Goal: Task Accomplishment & Management: Use online tool/utility

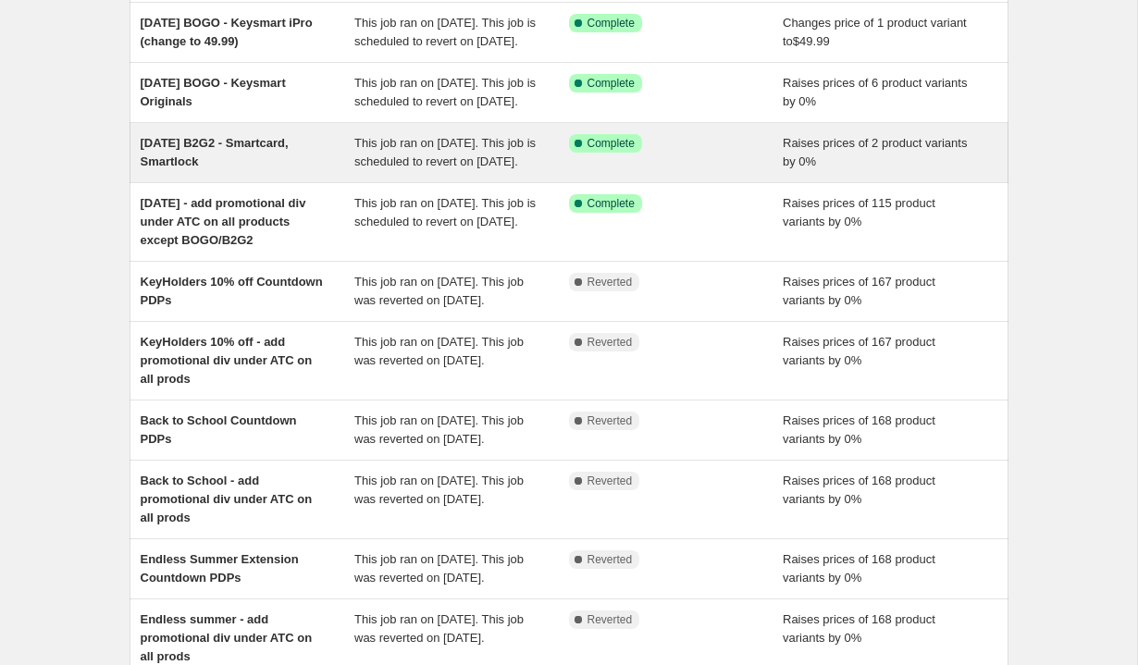
scroll to position [169, 0]
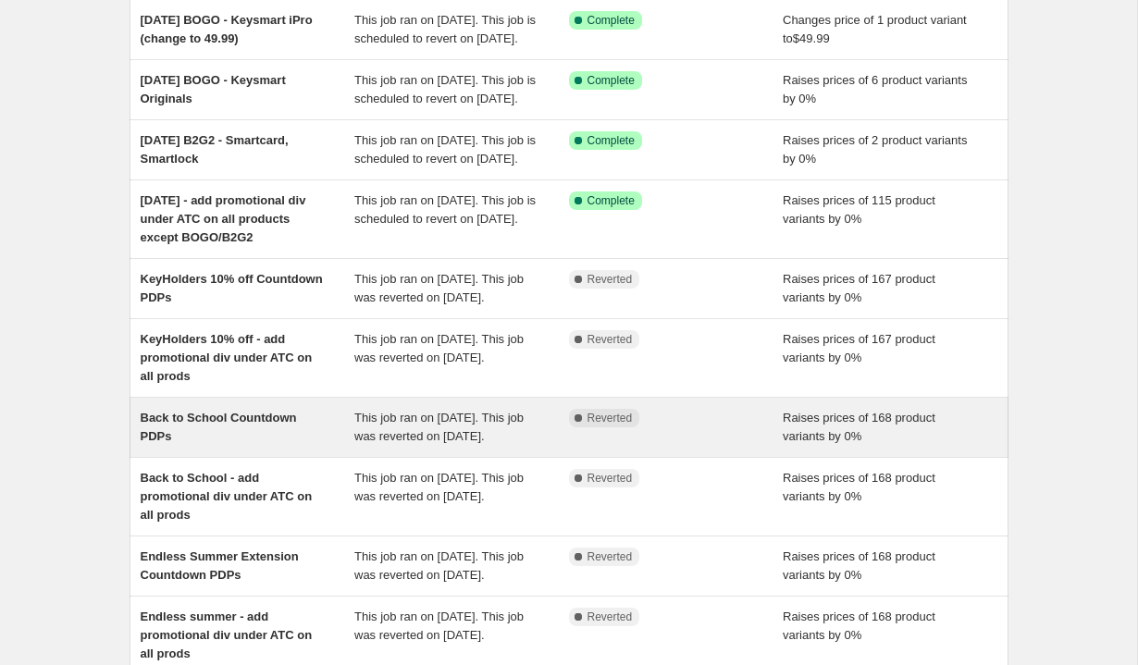
click at [444, 443] on span "This job ran on [DATE]. This job was reverted on [DATE]." at bounding box center [438, 427] width 169 height 32
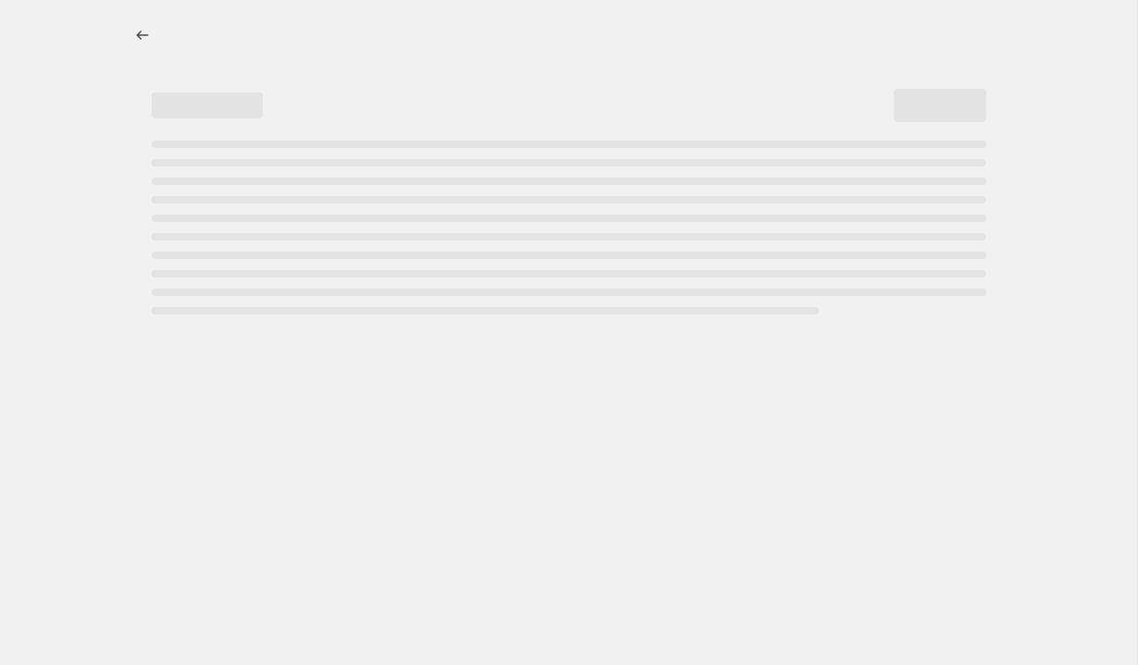
select select "percentage"
select select "no_change"
select select "tag"
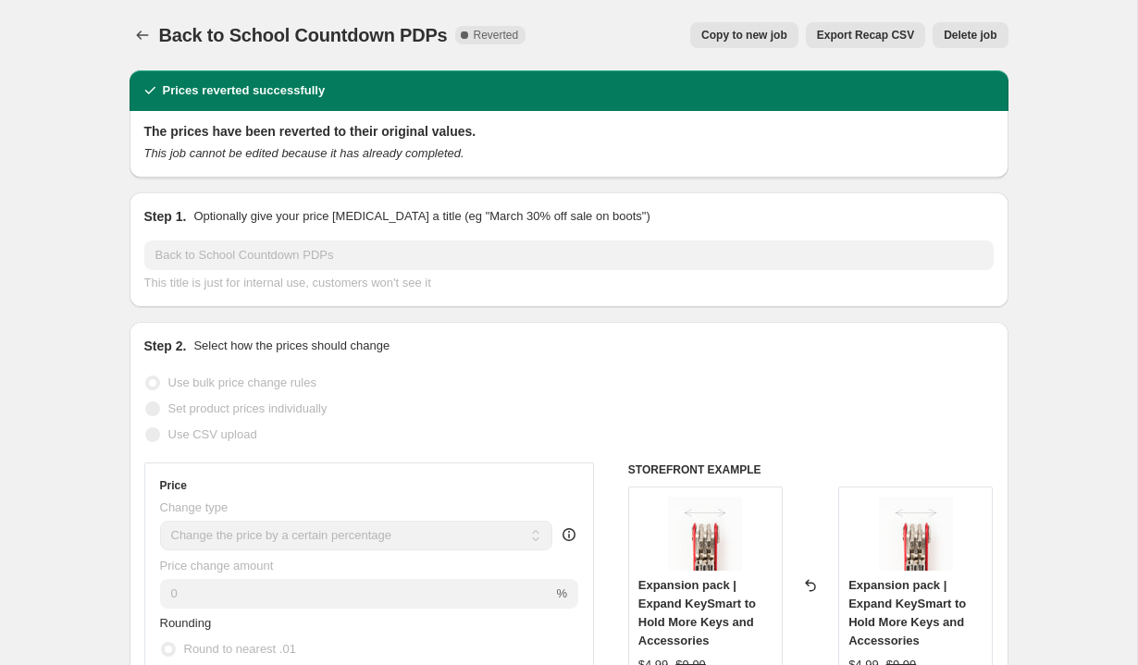
click at [752, 37] on span "Copy to new job" at bounding box center [745, 35] width 86 height 15
select select "percentage"
select select "no_change"
select select "tag"
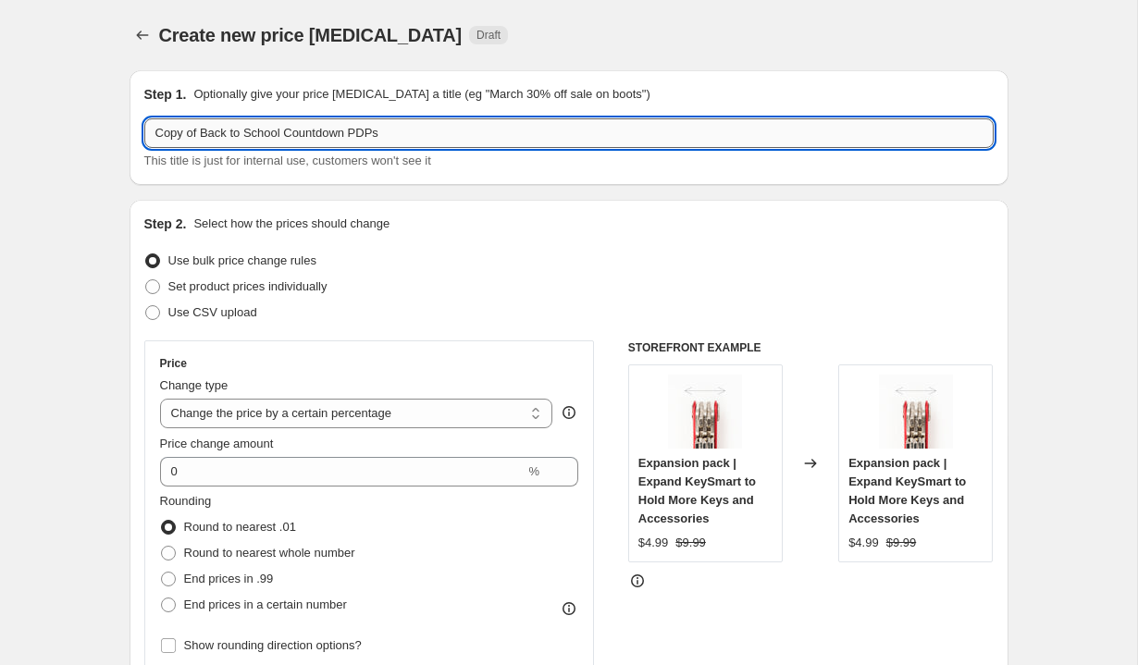
click at [291, 138] on input "Copy of Back to School Countdown PDPs" at bounding box center [569, 133] width 850 height 30
click at [334, 138] on input "Labord Countdown PDPs" at bounding box center [569, 133] width 850 height 30
type input "Labord Countdown PDPs 48hs"
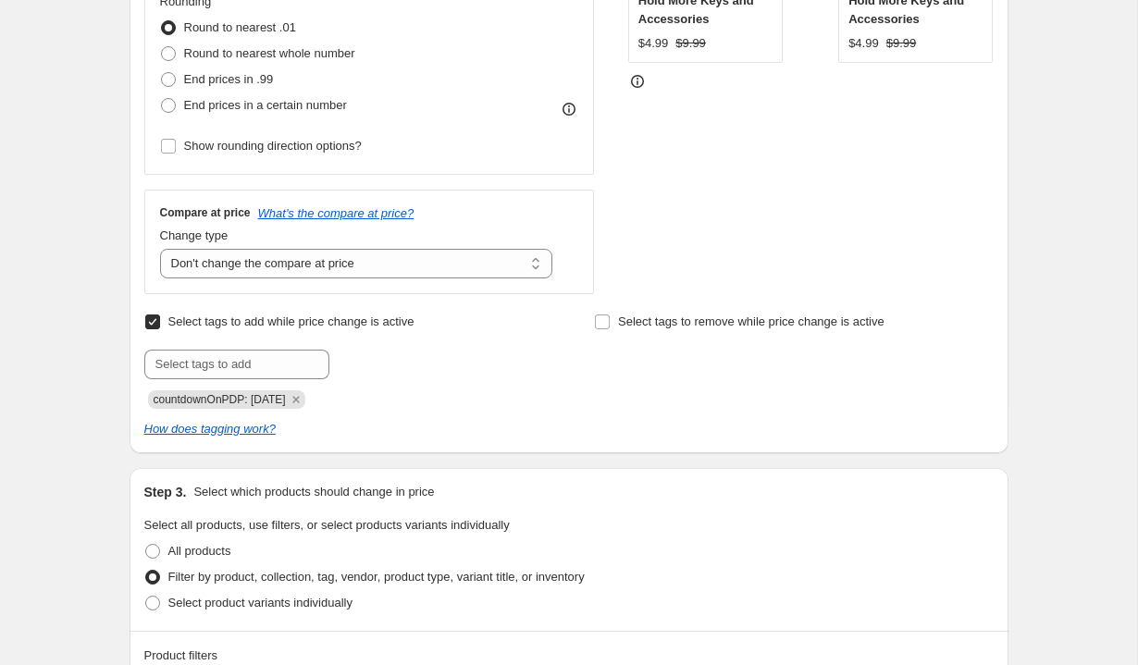
scroll to position [510, 0]
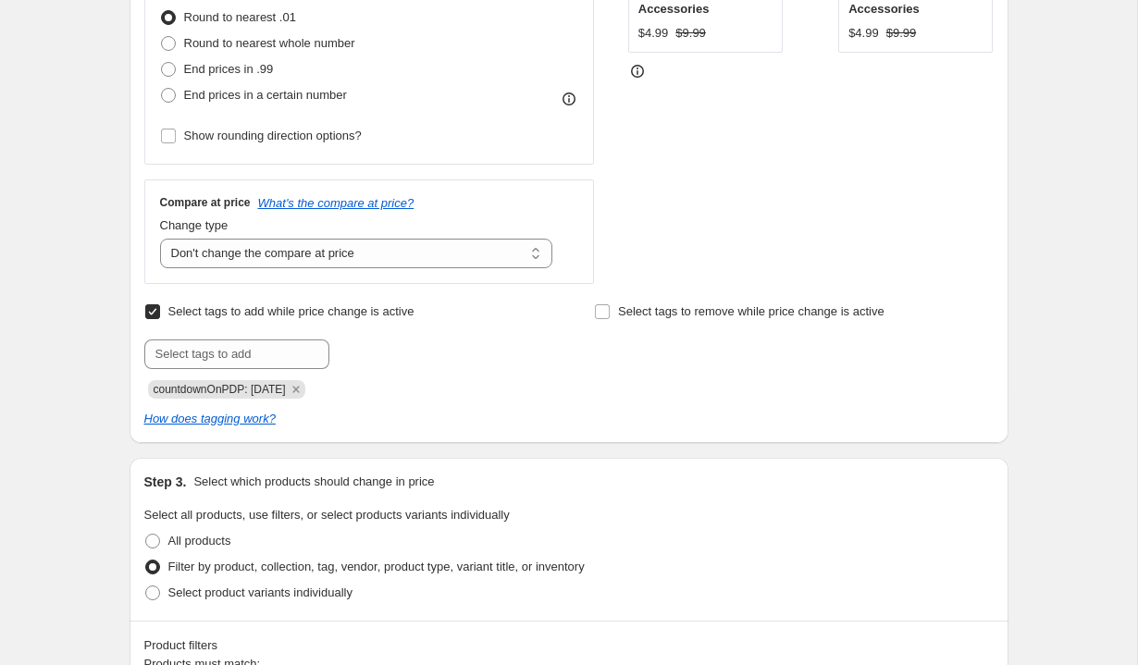
click at [267, 383] on span "countdownOnPDP: [DATE]" at bounding box center [220, 389] width 132 height 13
copy span "countdownOnPDP: [DATE]"
click at [305, 388] on icon "Remove countdownOnPDP: 08-07-2025" at bounding box center [296, 389] width 17 height 17
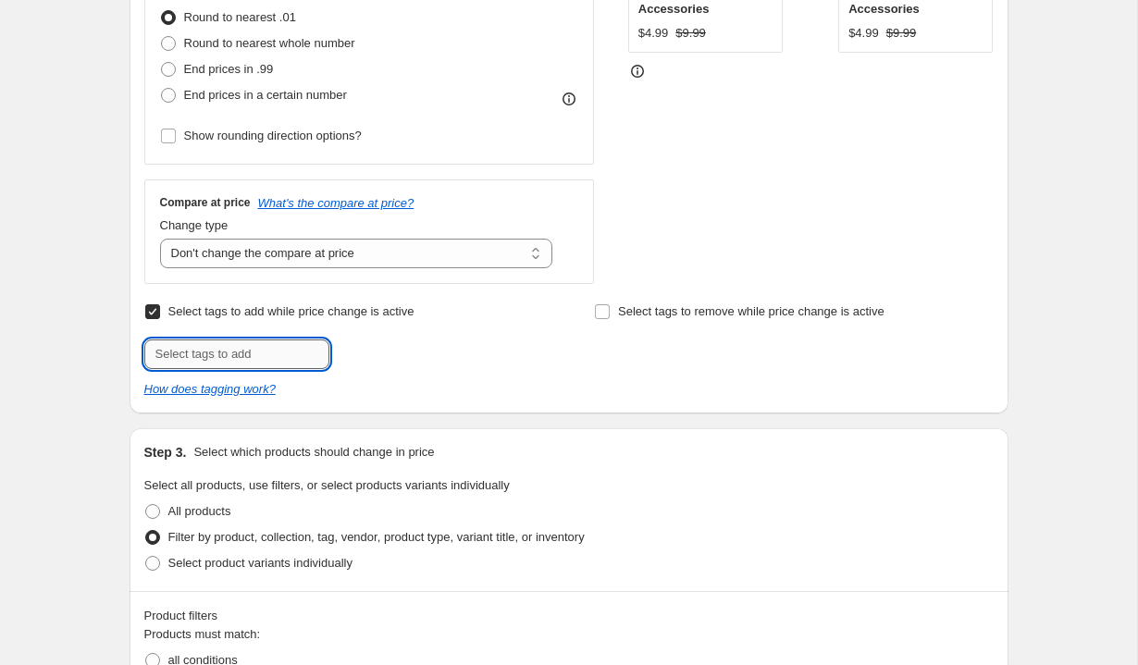
click at [252, 354] on input "text" at bounding box center [236, 355] width 185 height 30
paste input "countdownOnPDP: [DATE]"
type input "countdownOnPDP: [DATE]"
click at [394, 357] on span "countdownOnP..." at bounding box center [414, 352] width 90 height 13
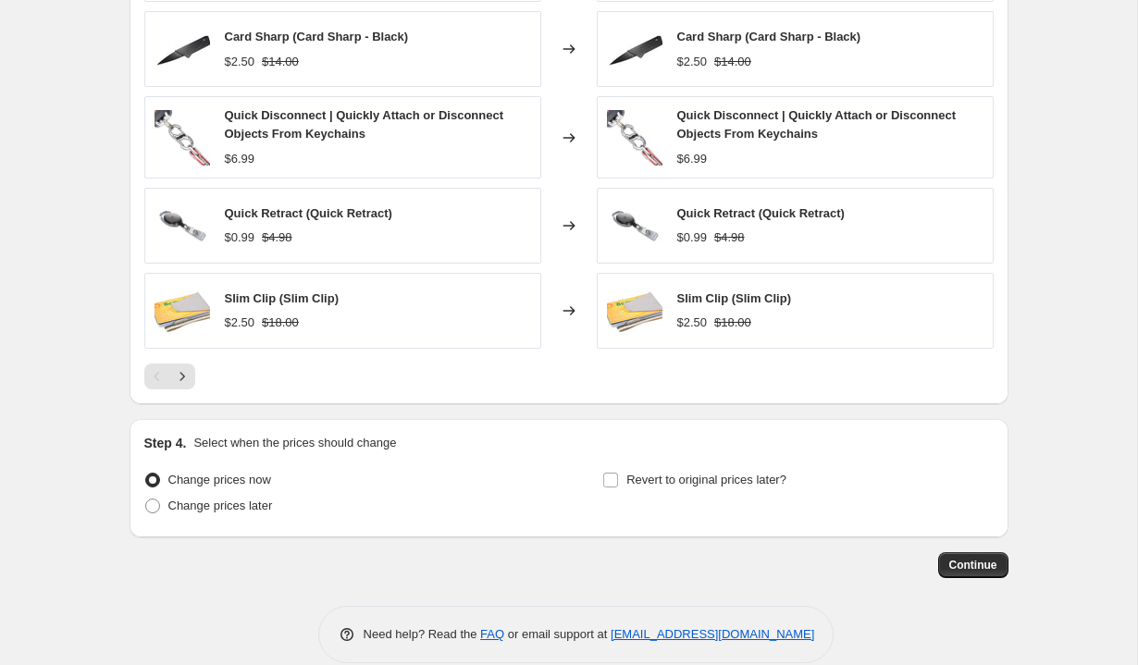
scroll to position [1509, 0]
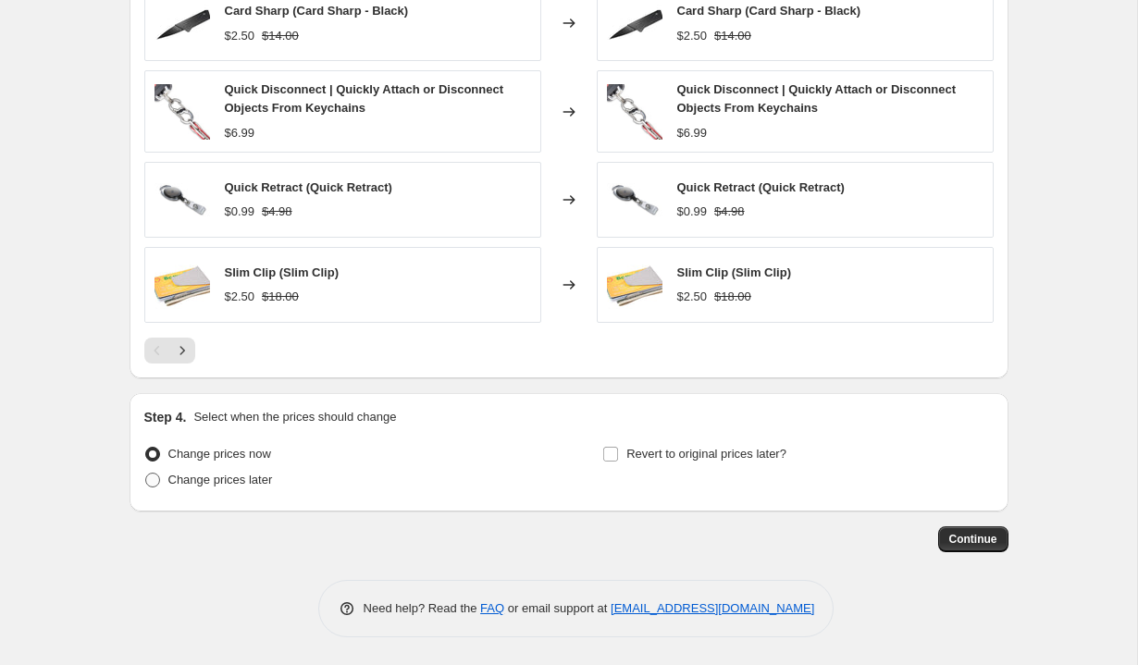
click at [251, 490] on label "Change prices later" at bounding box center [208, 480] width 129 height 26
click at [146, 474] on input "Change prices later" at bounding box center [145, 473] width 1 height 1
radio input "true"
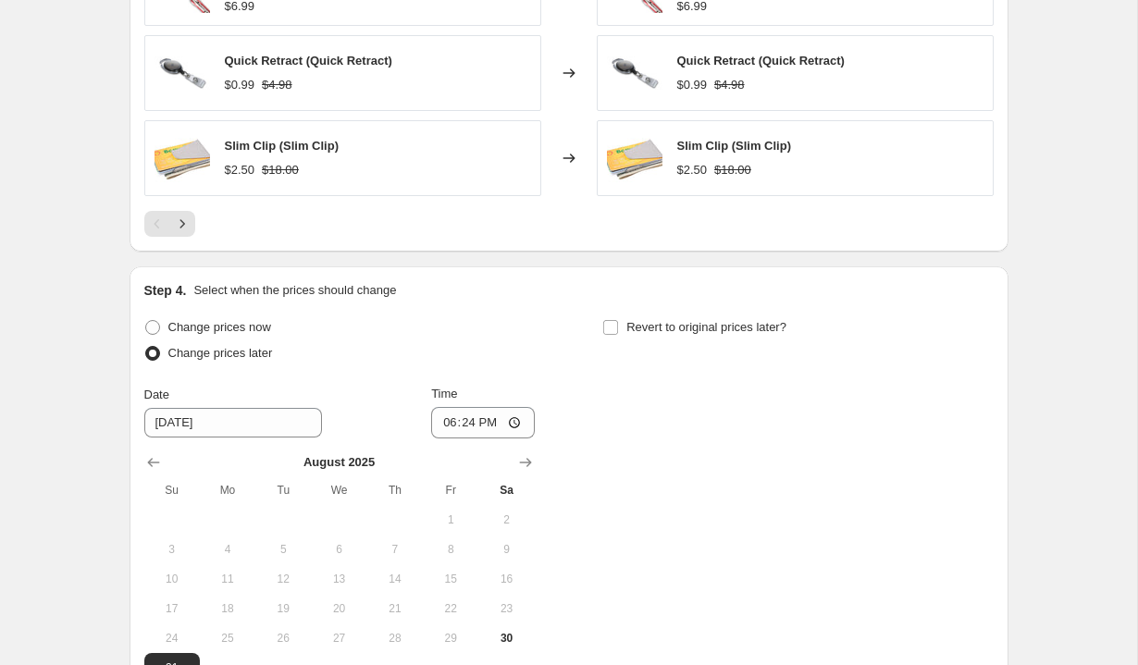
scroll to position [1649, 0]
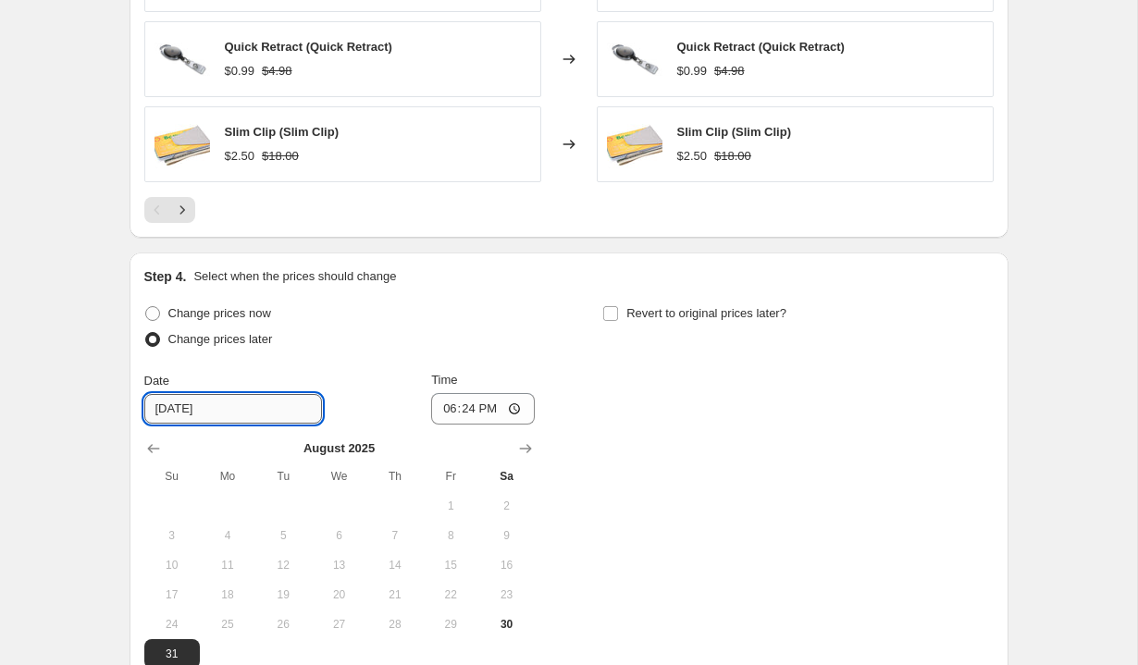
click at [217, 411] on input "[DATE]" at bounding box center [233, 409] width 178 height 30
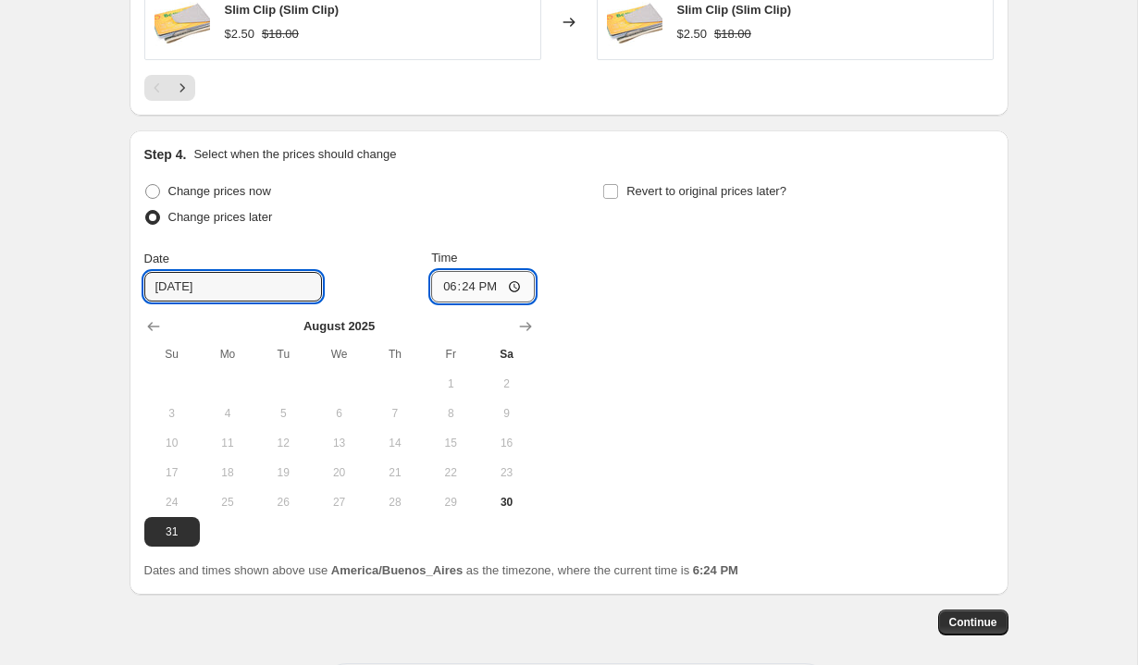
click at [439, 288] on input "18:24" at bounding box center [483, 286] width 104 height 31
click at [480, 287] on input "14:00" at bounding box center [483, 286] width 104 height 31
type input "02:00"
click at [504, 261] on div "Time" at bounding box center [483, 258] width 104 height 19
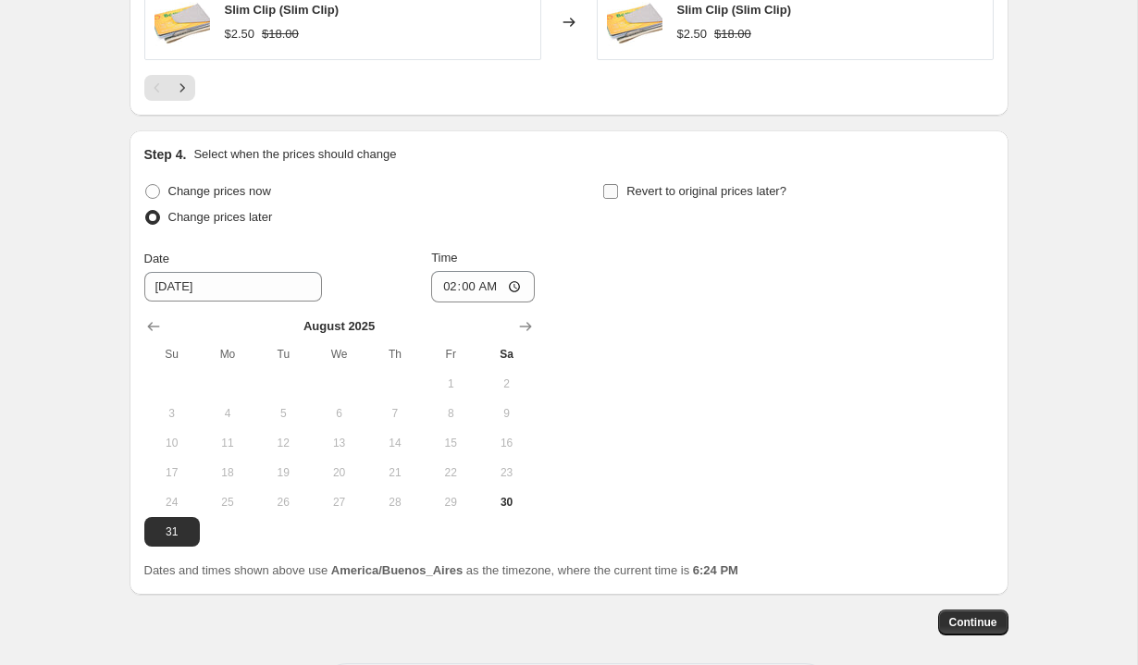
click at [631, 188] on span "Revert to original prices later?" at bounding box center [707, 191] width 160 height 14
click at [618, 188] on input "Revert to original prices later?" at bounding box center [610, 191] width 15 height 15
checkbox input "true"
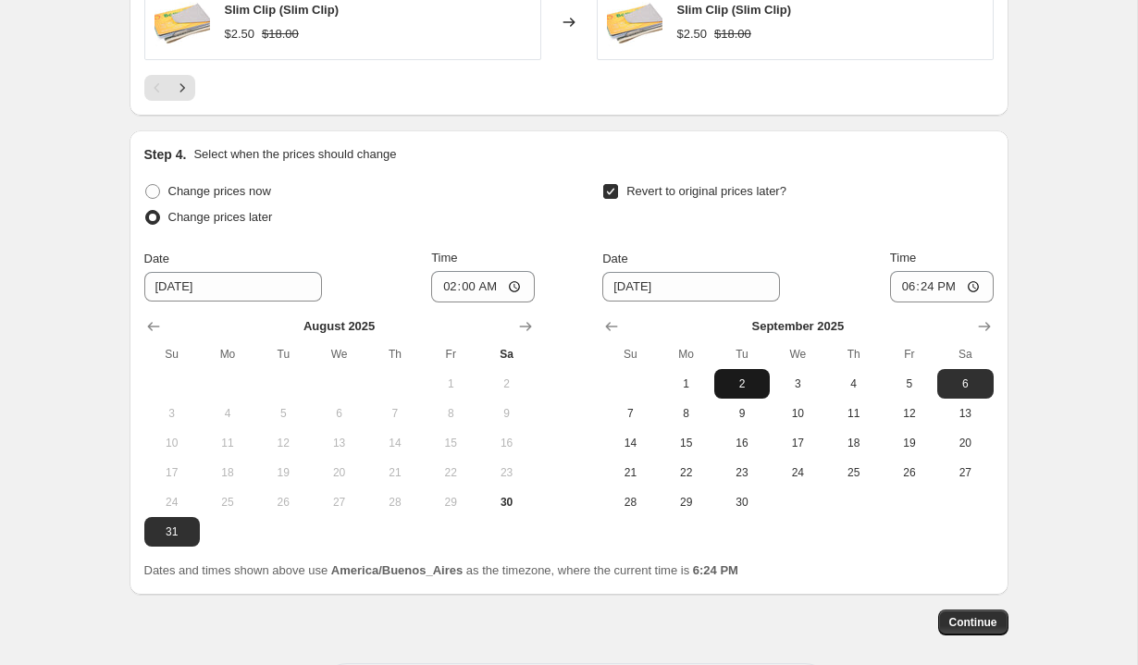
click at [731, 389] on span "2" at bounding box center [742, 384] width 41 height 15
type input "[DATE]"
click at [898, 280] on input "18:24" at bounding box center [942, 286] width 104 height 31
click at [946, 291] on input "14:00" at bounding box center [942, 286] width 104 height 31
type input "02:00"
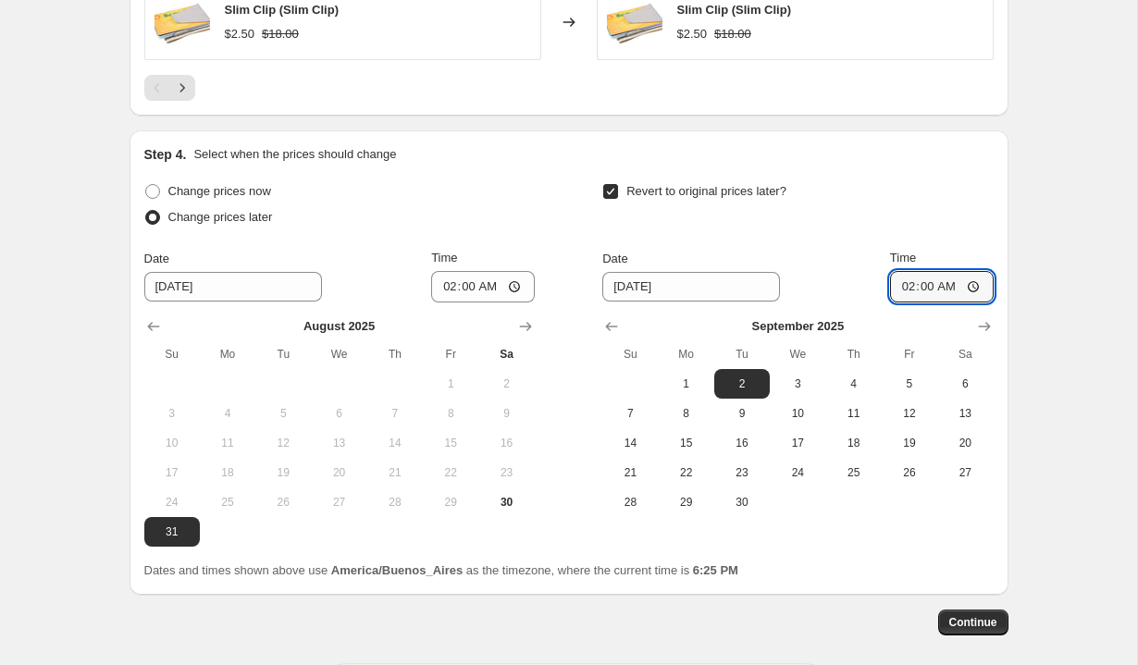
click at [964, 244] on div "Revert to original prices later? Date [DATE] Time 02:00 [DATE] Su Mo Tu We Th F…" at bounding box center [798, 348] width 391 height 339
click at [975, 630] on button "Continue" at bounding box center [974, 623] width 70 height 26
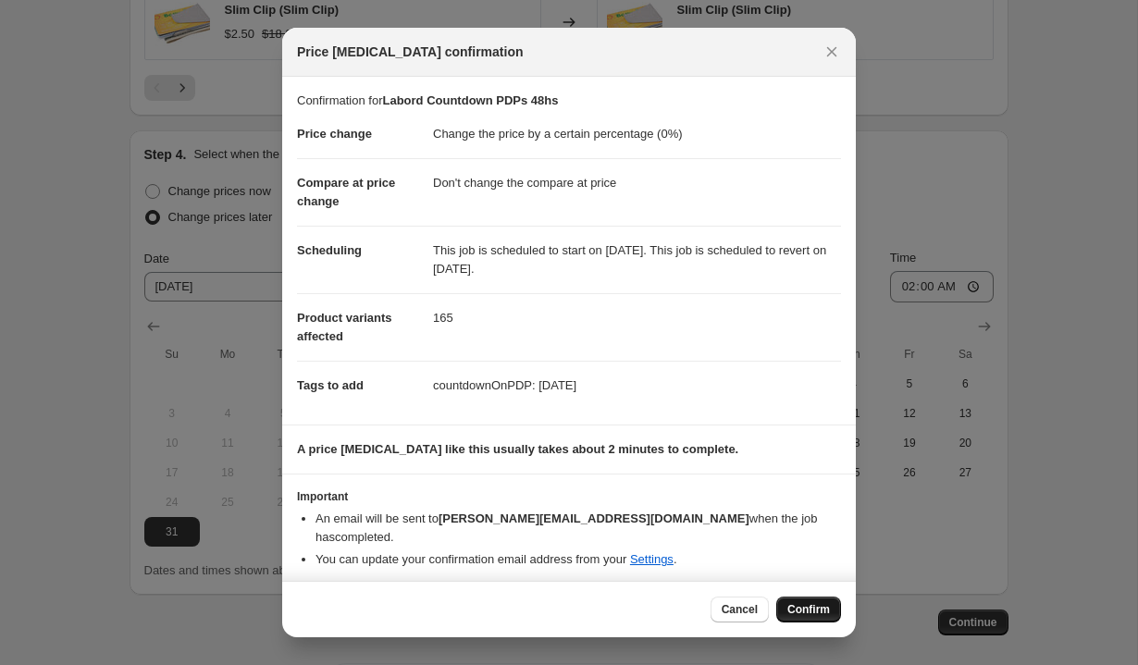
click at [814, 603] on span "Confirm" at bounding box center [809, 610] width 43 height 15
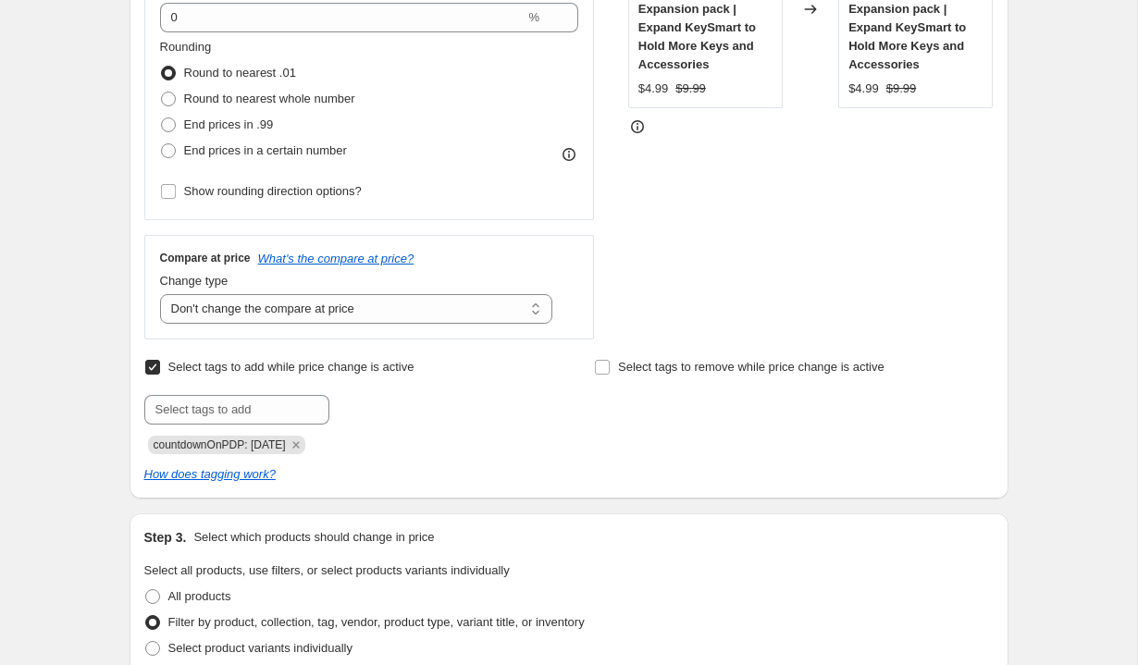
scroll to position [6, 0]
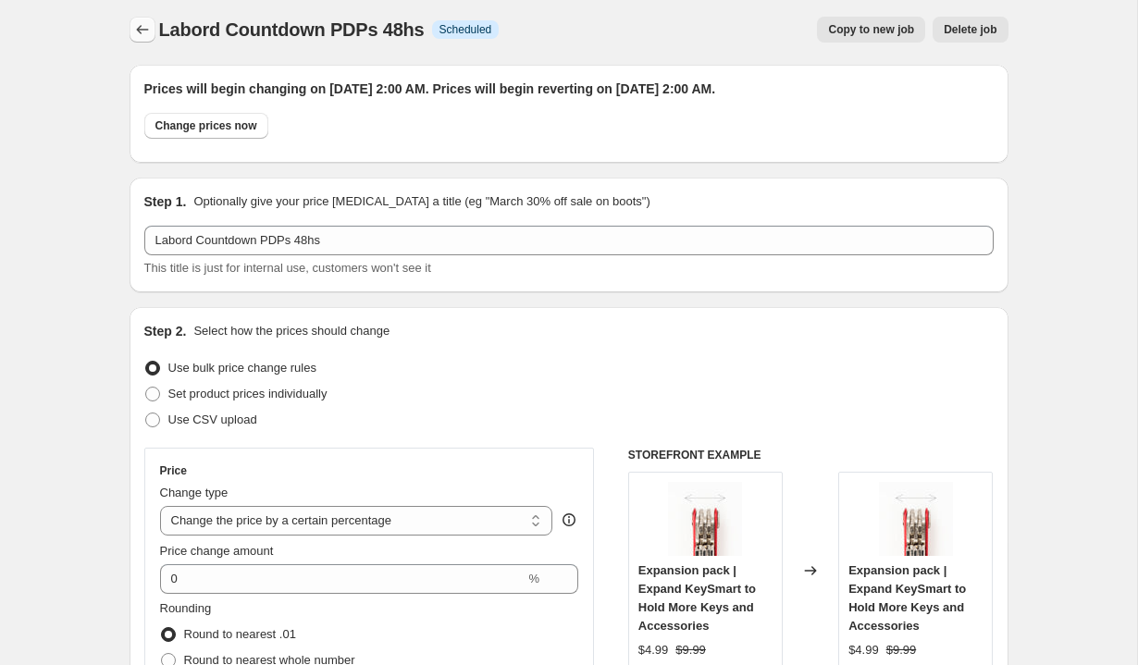
click at [141, 26] on icon "Price change jobs" at bounding box center [142, 29] width 19 height 19
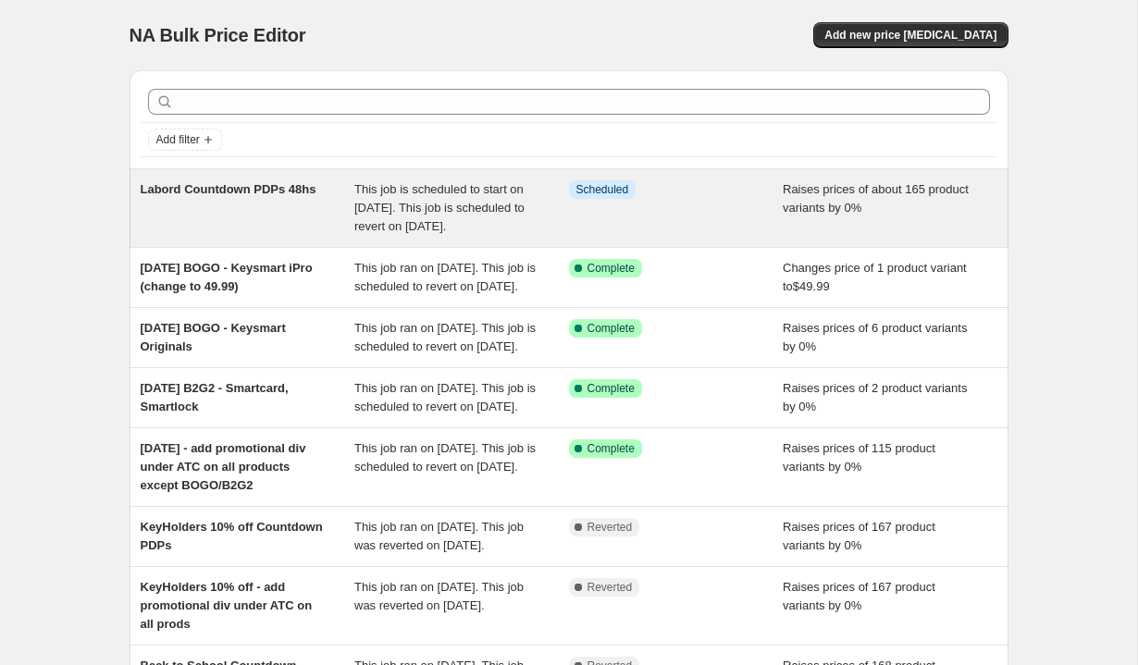
click at [388, 201] on span "This job is scheduled to start on [DATE]. This job is scheduled to revert on [D…" at bounding box center [439, 207] width 170 height 51
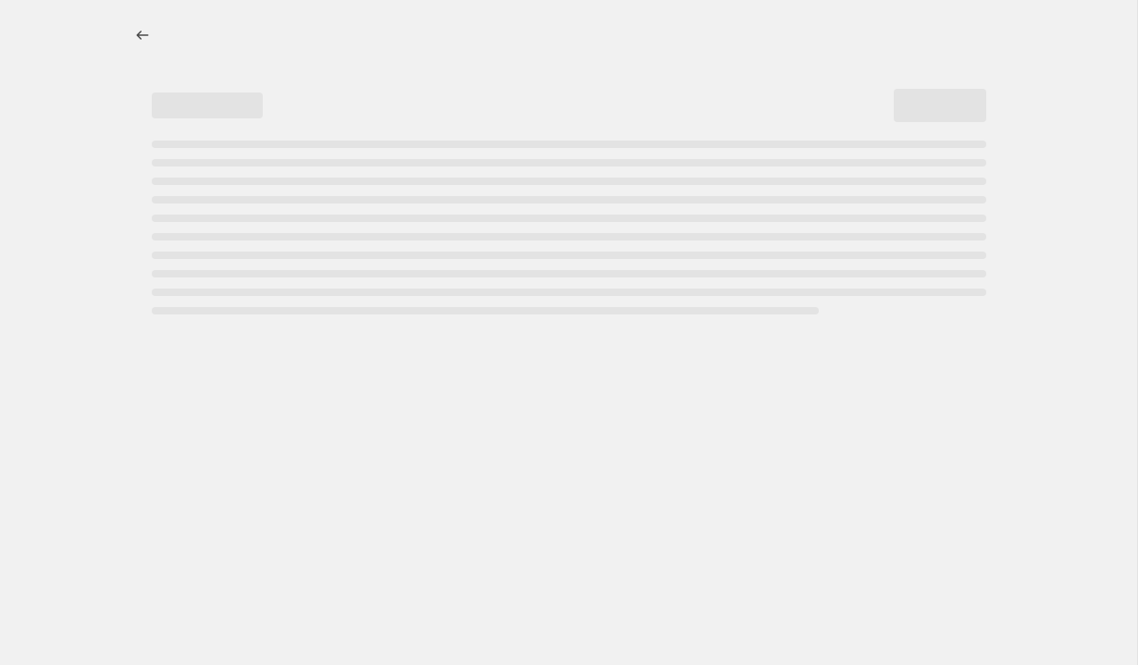
select select "percentage"
select select "no_change"
select select "tag"
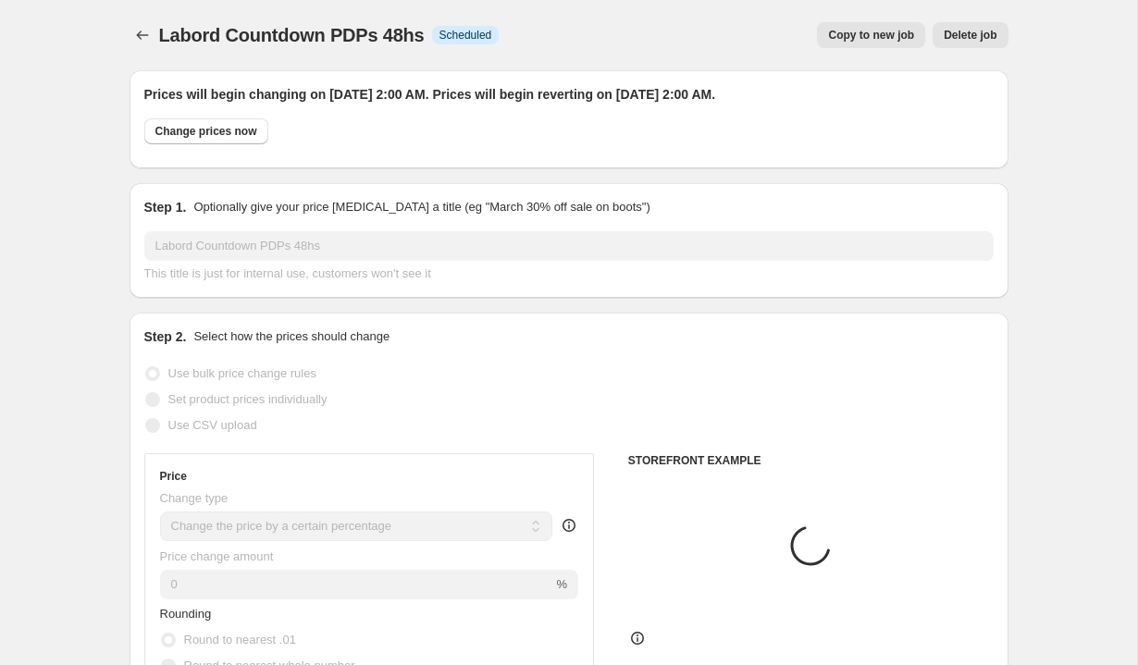
click at [858, 28] on button "Copy to new job" at bounding box center [871, 35] width 108 height 26
select select "percentage"
select select "no_change"
select select "tag"
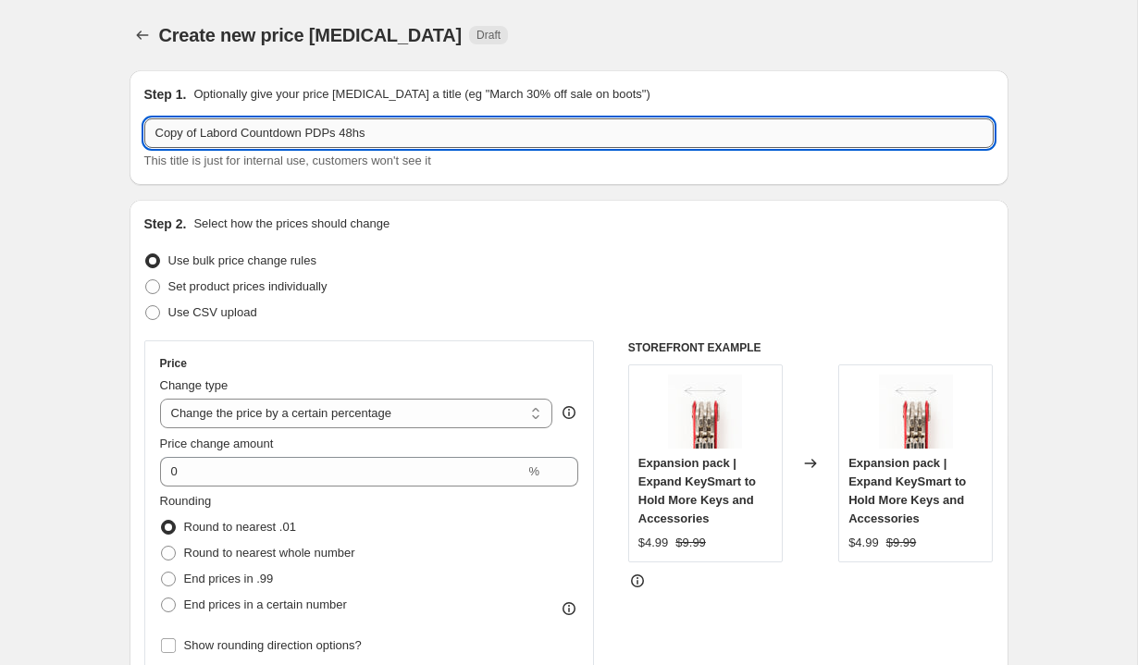
click at [207, 133] on input "Copy of Labord Countdown PDPs 48hs" at bounding box center [569, 133] width 850 height 30
click at [323, 134] on input "[DATE] Countdown PDPs 48hs" at bounding box center [569, 133] width 850 height 30
type input "[DATE] Countdown PDPs Extension"
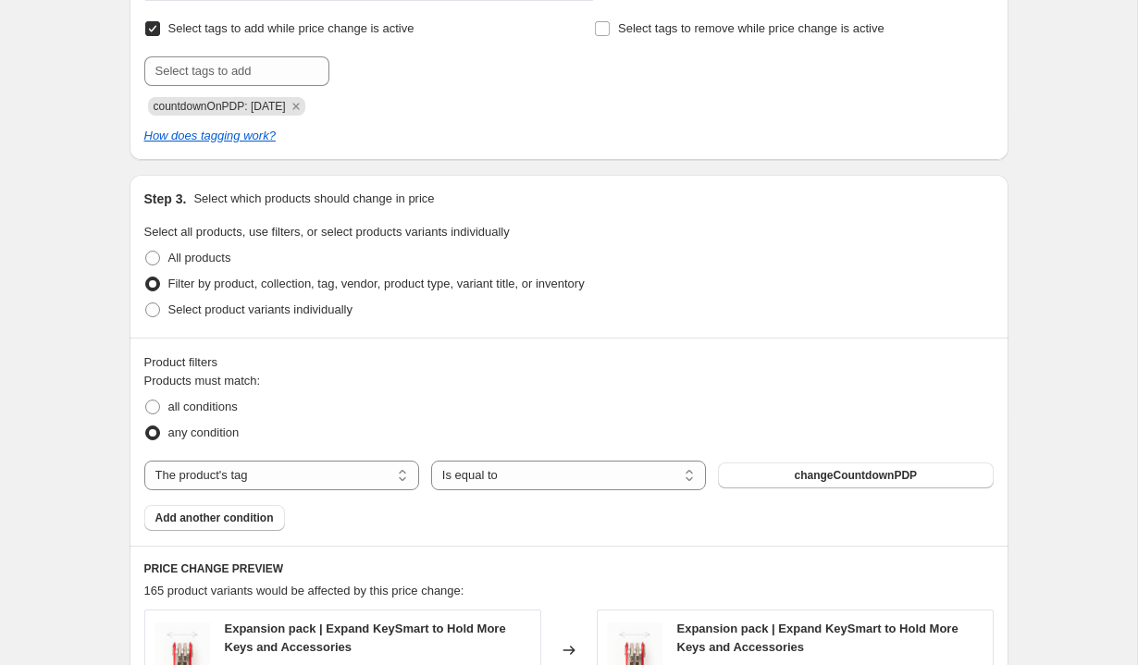
scroll to position [831, 0]
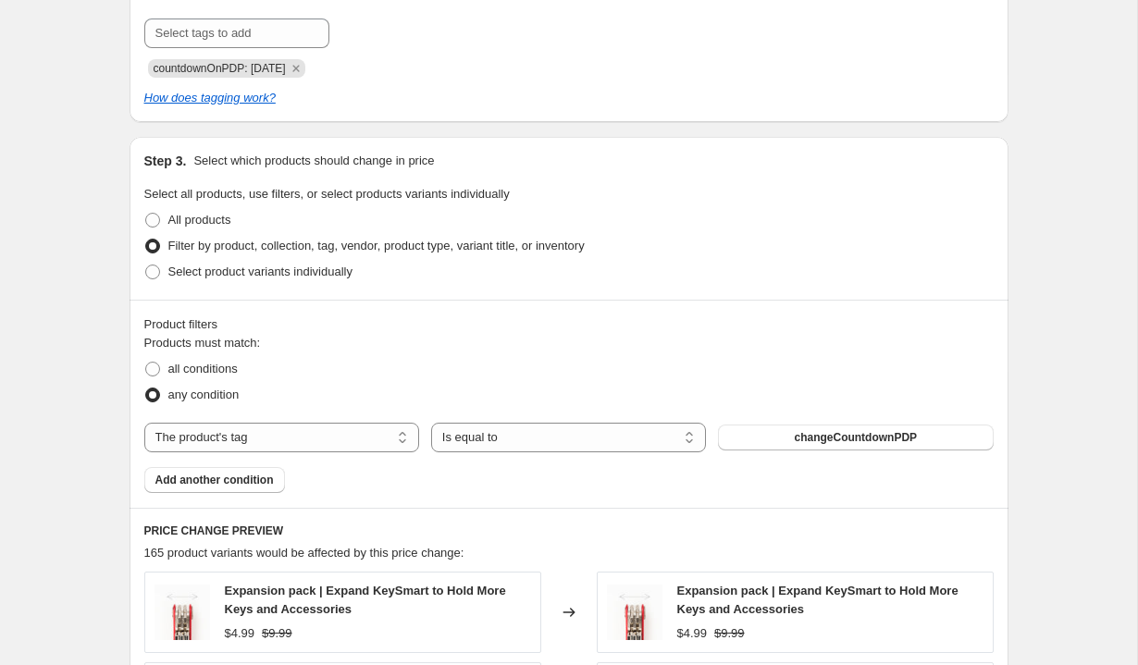
click at [257, 64] on span "countdownOnPDP: [DATE]" at bounding box center [220, 68] width 132 height 13
copy span "countdownOnPDP: [DATE]"
click at [218, 34] on input "text" at bounding box center [236, 34] width 185 height 30
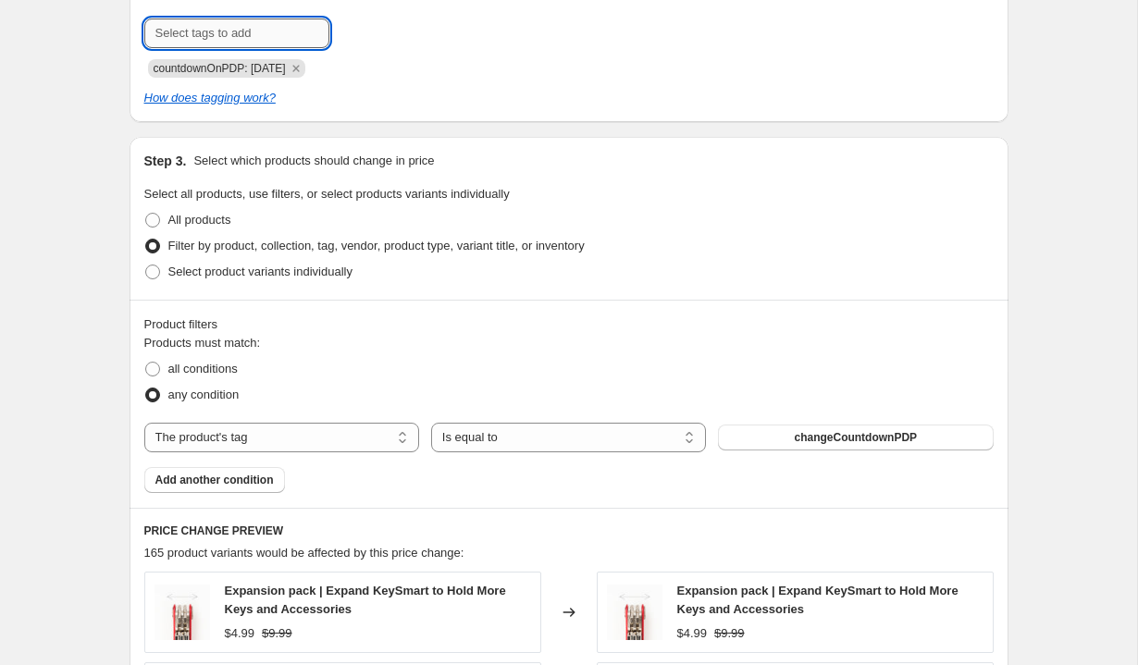
paste input "countdownOnPDP: [DATE]"
type input "countdownOnPDP: [DATE]"
click at [387, 33] on span "countdownOnP..." at bounding box center [414, 31] width 90 height 13
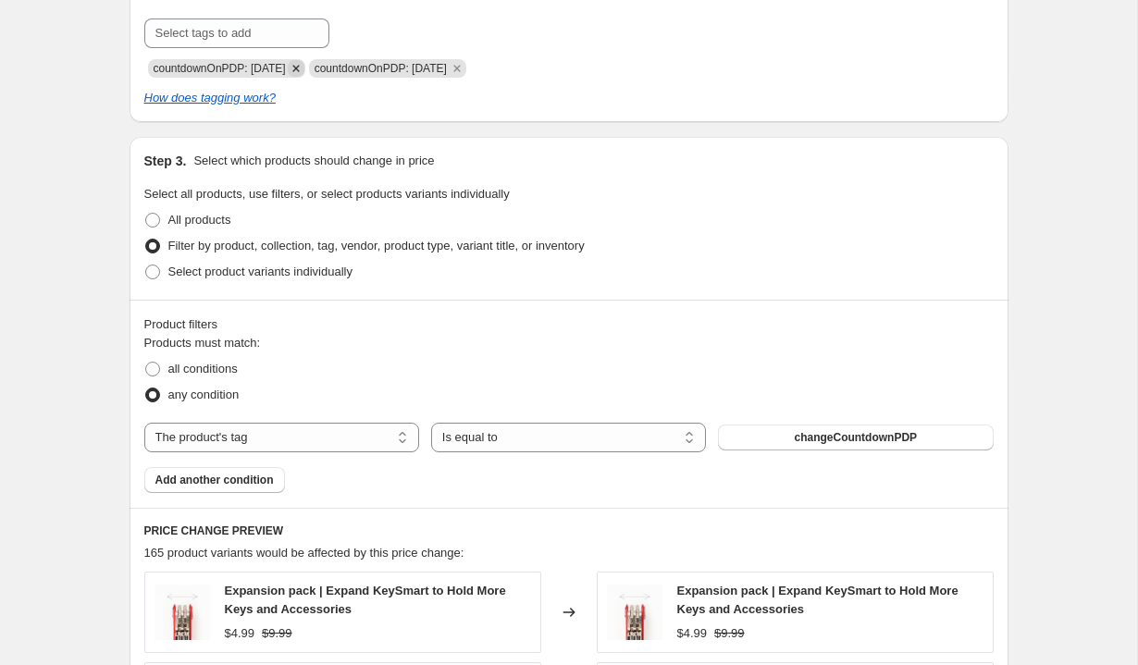
click at [305, 62] on icon "Remove countdownOnPDP: 09-02-2025" at bounding box center [296, 68] width 17 height 17
click at [370, 93] on div "How does tagging work?" at bounding box center [569, 98] width 850 height 19
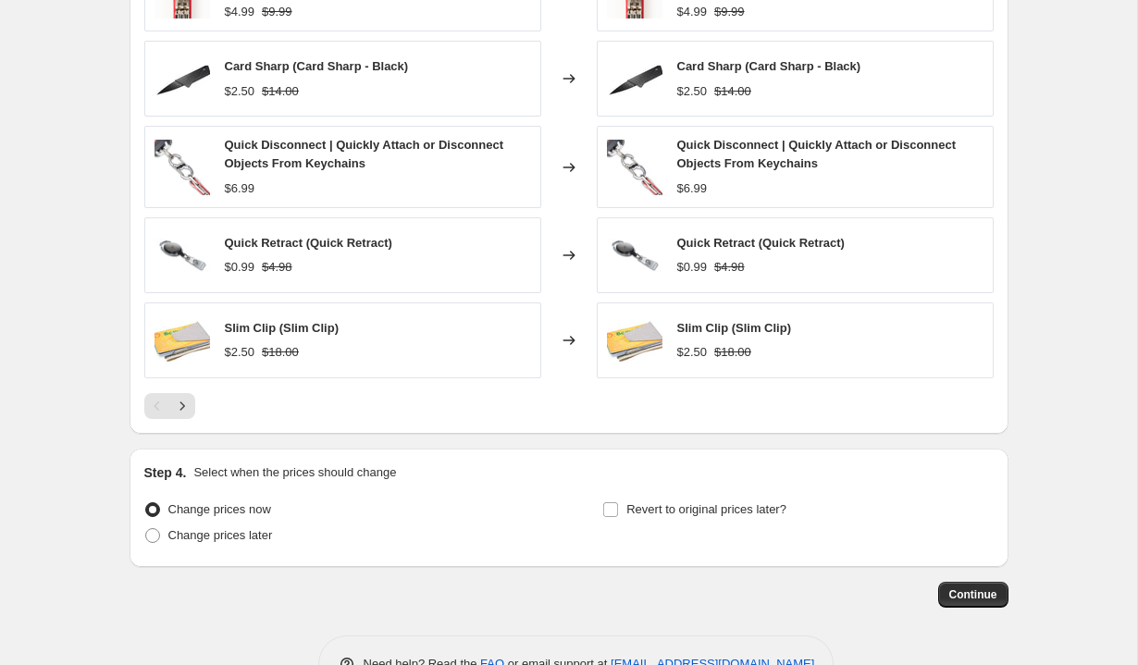
scroll to position [1509, 0]
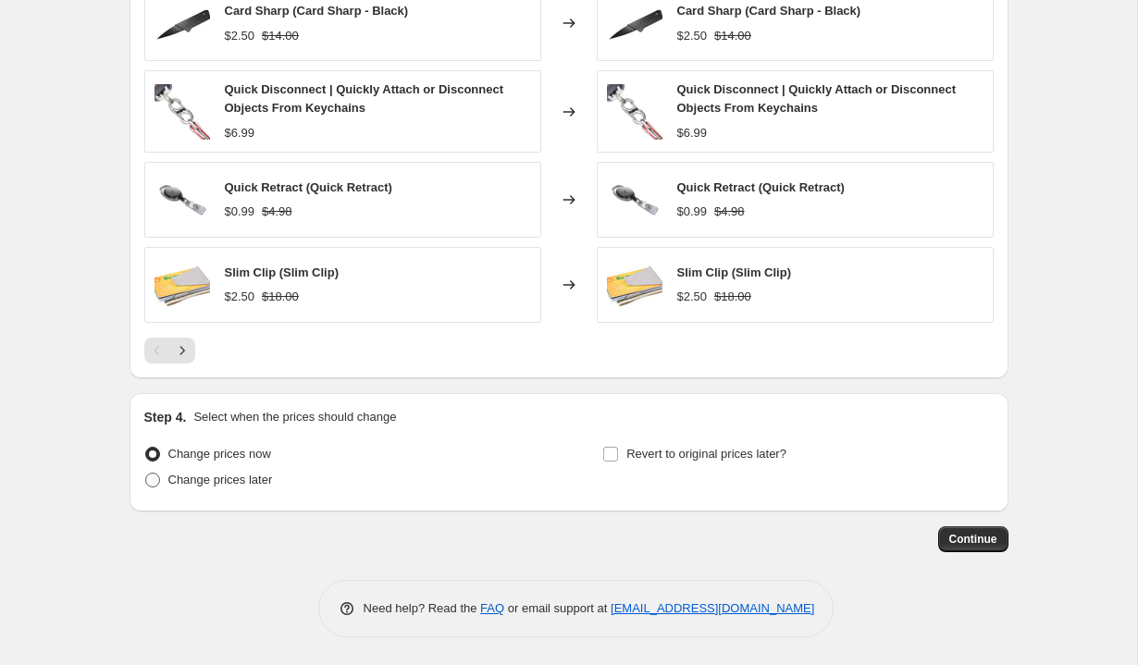
click at [225, 486] on span "Change prices later" at bounding box center [220, 480] width 105 height 14
click at [146, 474] on input "Change prices later" at bounding box center [145, 473] width 1 height 1
radio input "true"
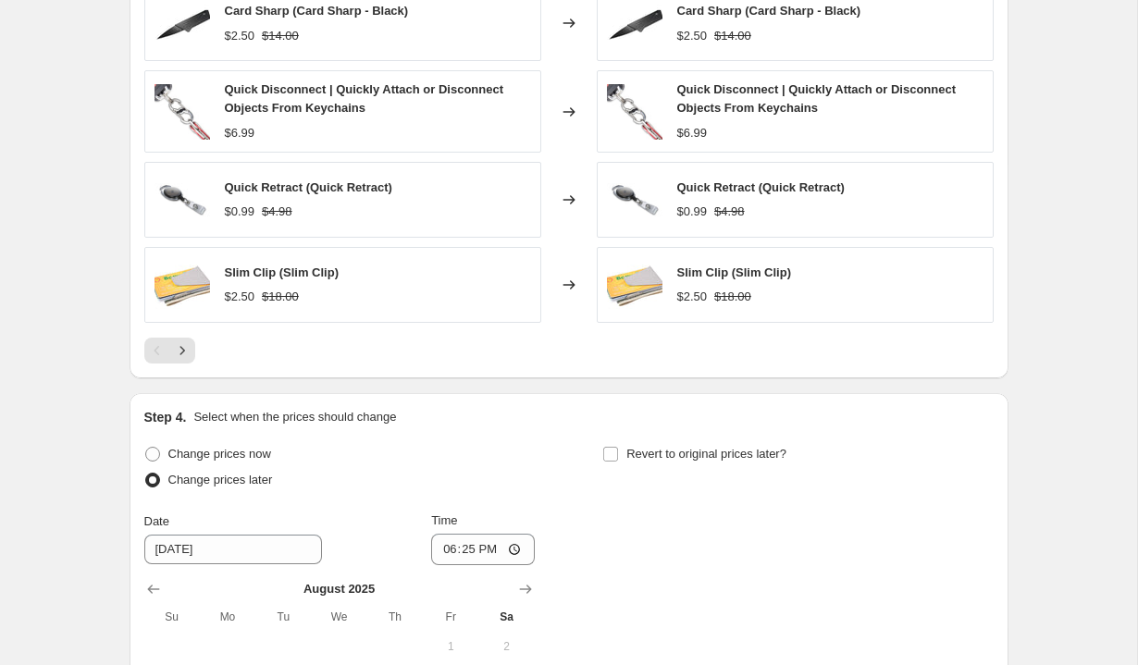
scroll to position [1771, 0]
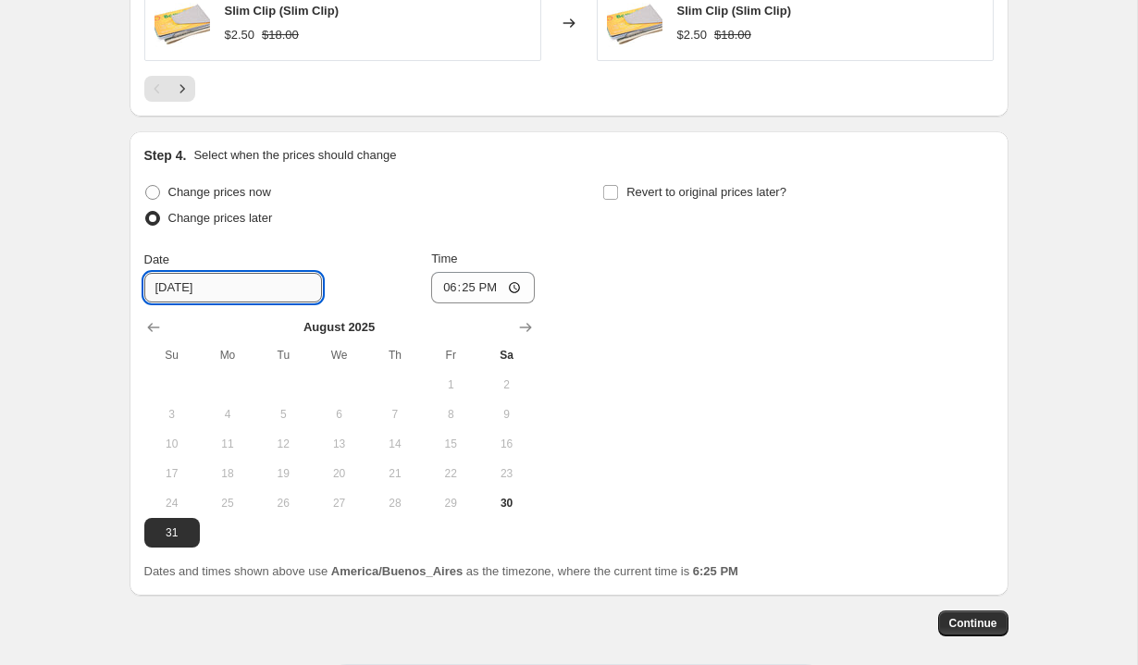
click at [230, 287] on input "[DATE]" at bounding box center [233, 288] width 178 height 30
click at [527, 336] on icon "Show next month, September 2025" at bounding box center [525, 327] width 19 height 19
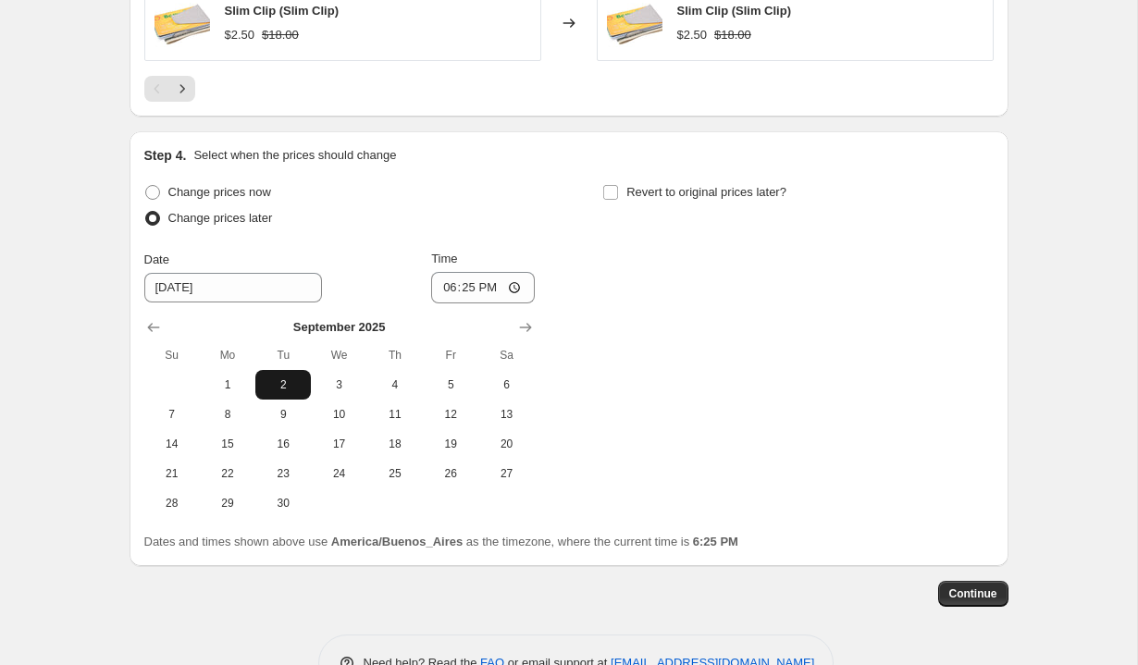
click at [286, 375] on button "2" at bounding box center [283, 385] width 56 height 30
type input "[DATE]"
click at [445, 291] on input "18:25" at bounding box center [483, 287] width 104 height 31
type input "02:10"
click at [646, 196] on span "Revert to original prices later?" at bounding box center [707, 192] width 160 height 14
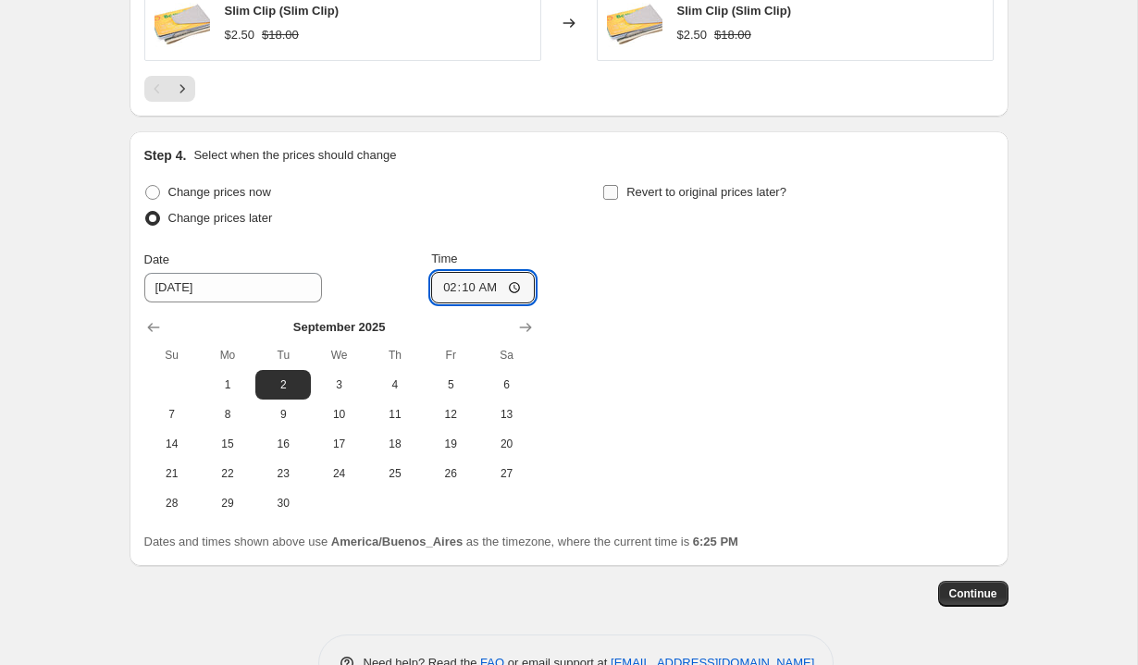
click at [618, 196] on input "Revert to original prices later?" at bounding box center [610, 192] width 15 height 15
checkbox input "true"
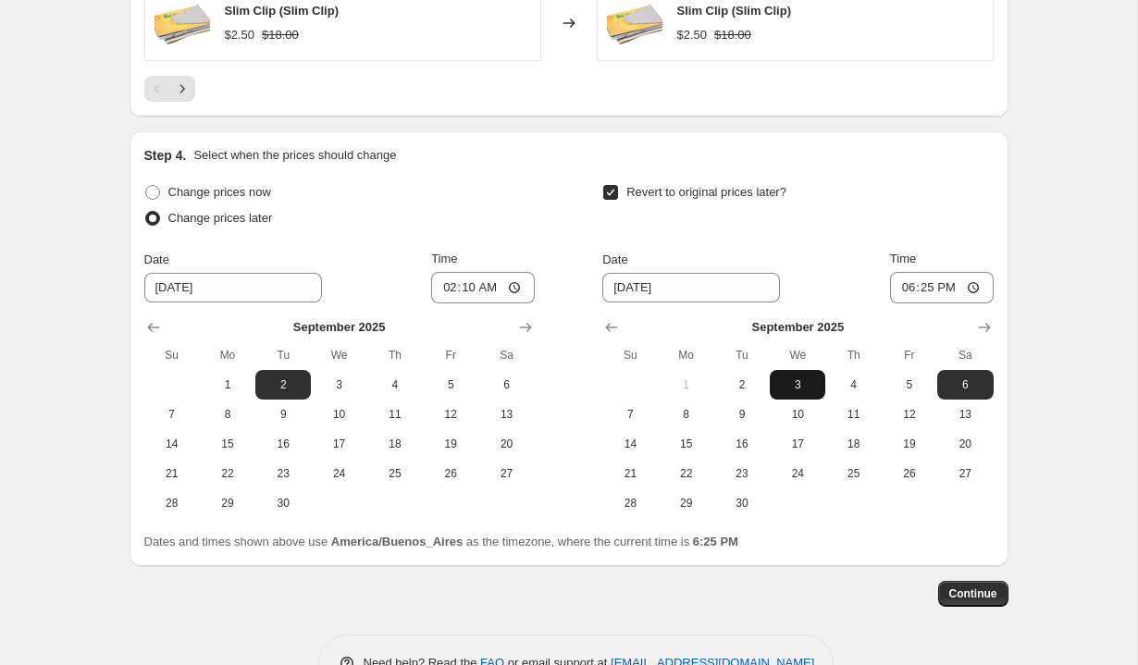
click at [794, 384] on span "3" at bounding box center [797, 385] width 41 height 15
type input "[DATE]"
click at [904, 287] on input "18:25" at bounding box center [942, 287] width 104 height 31
click at [922, 288] on input "13:25" at bounding box center [942, 287] width 104 height 31
type input "01:30"
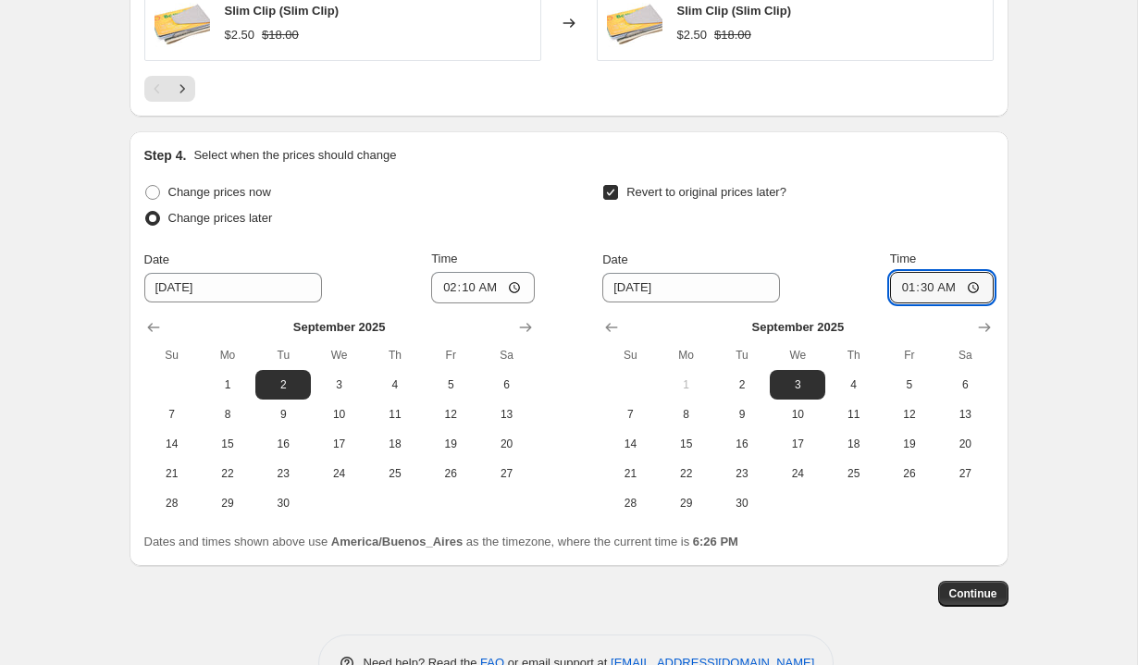
click at [956, 243] on div "Revert to original prices later? Date [DATE] Time 01:[DATE] Mo Tu We Th Fr Sa 1…" at bounding box center [798, 349] width 391 height 339
click at [966, 594] on span "Continue" at bounding box center [974, 594] width 48 height 15
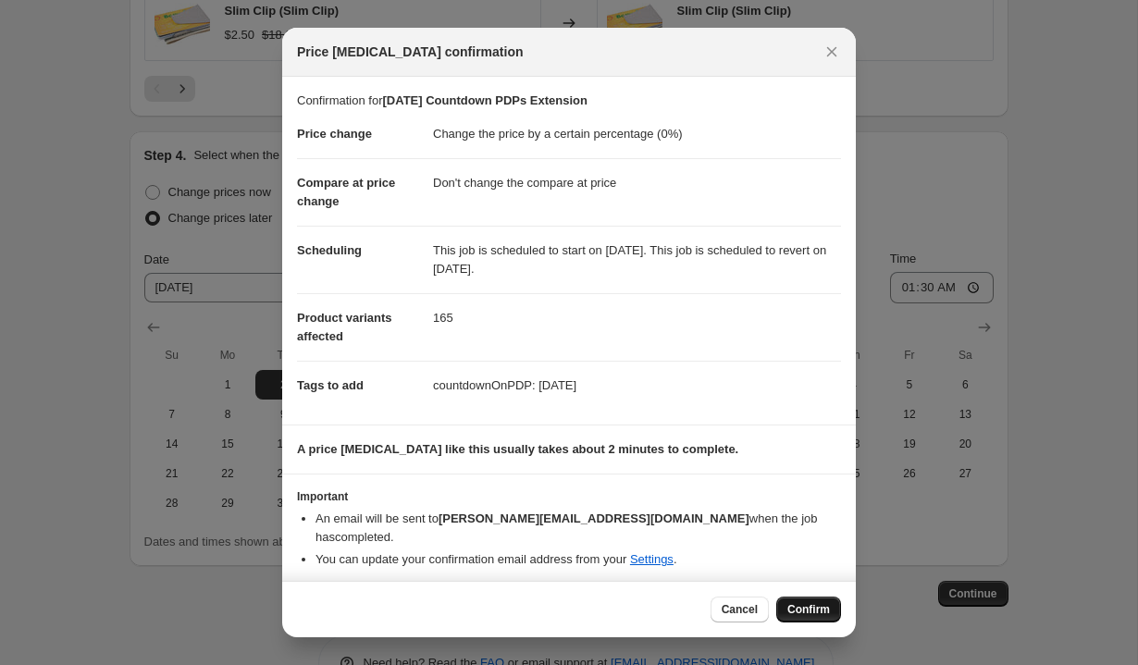
click at [803, 606] on span "Confirm" at bounding box center [809, 610] width 43 height 15
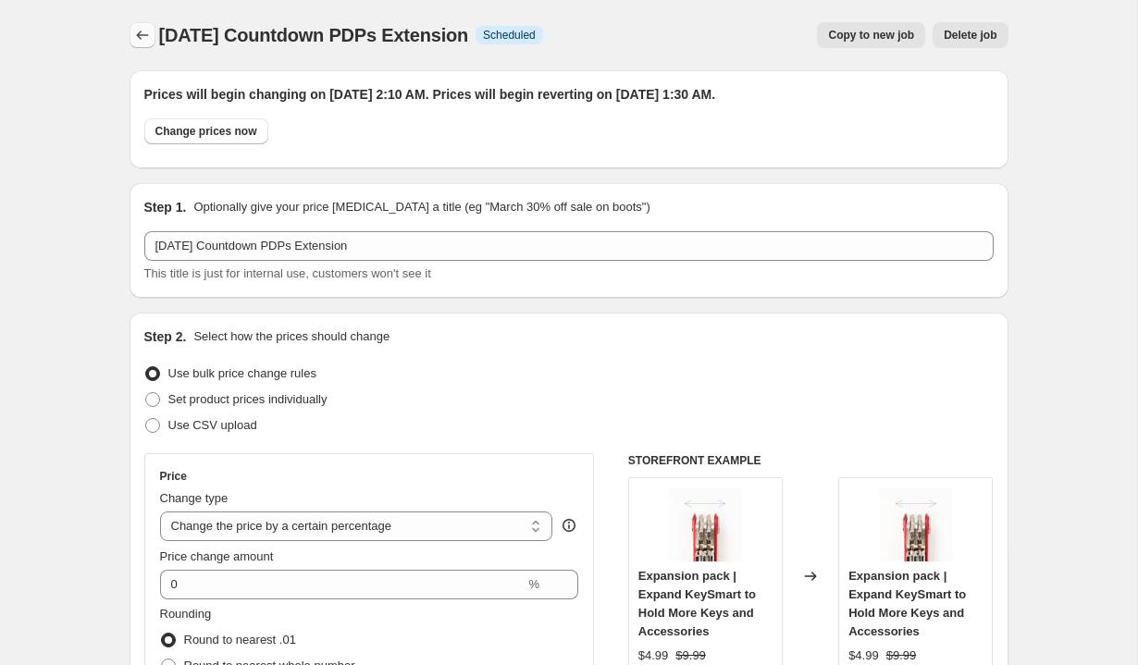
click at [142, 41] on icon "Price change jobs" at bounding box center [142, 35] width 19 height 19
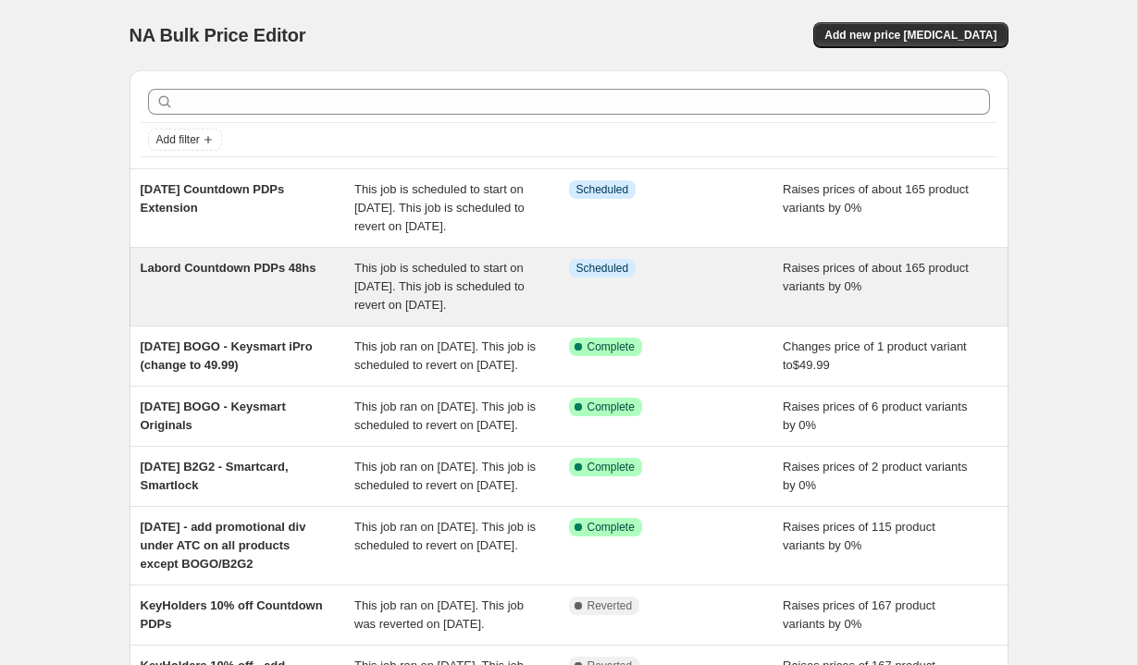
click at [331, 314] on div "Labord Countdown PDPs 48hs" at bounding box center [248, 287] width 215 height 56
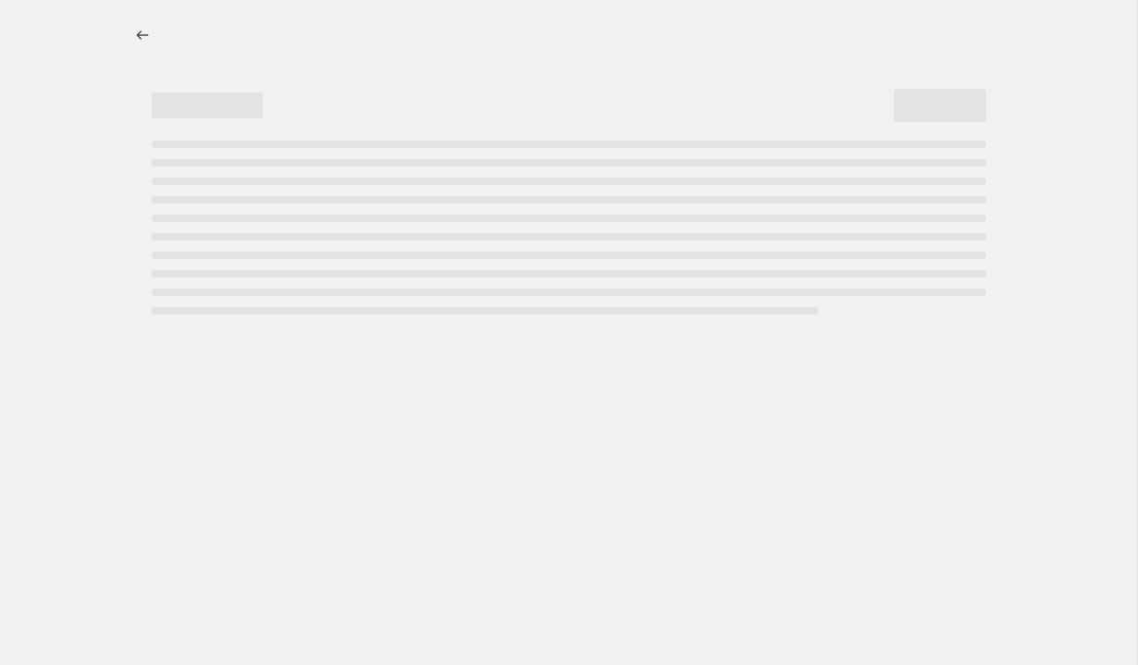
select select "percentage"
select select "no_change"
select select "tag"
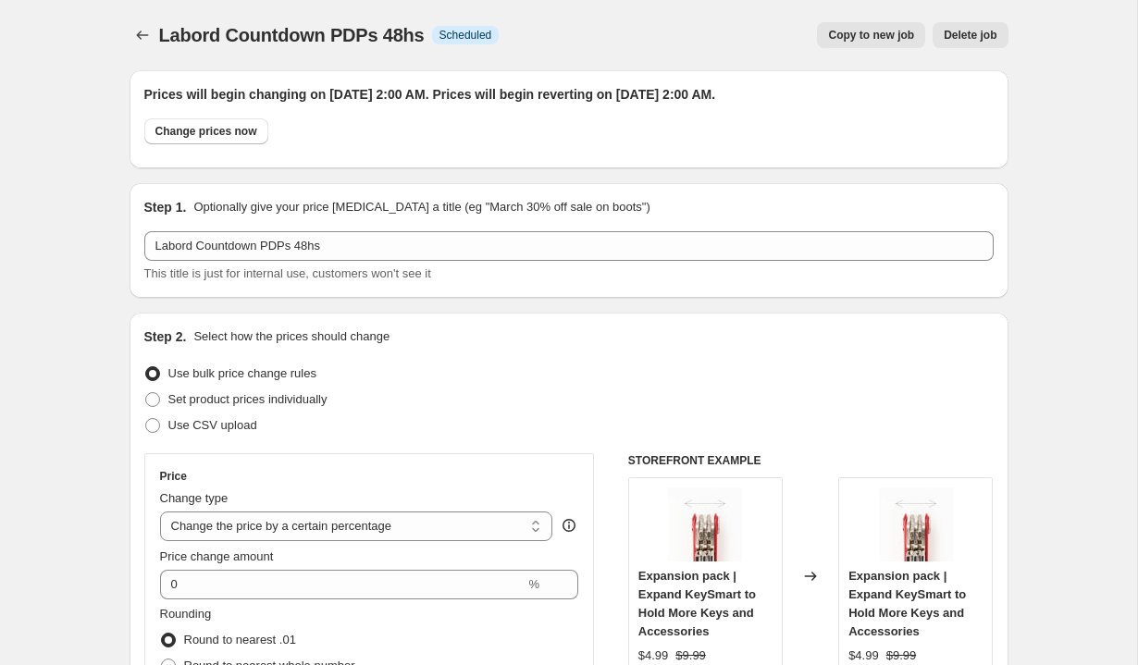
click at [133, 31] on icon "Price change jobs" at bounding box center [142, 35] width 19 height 19
